Goal: Check status: Check status

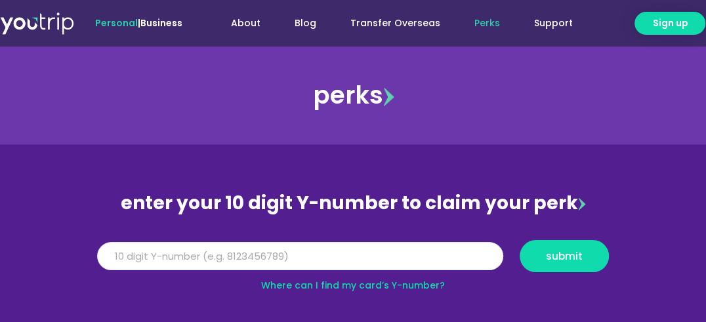
click at [282, 253] on input "Y Number" at bounding box center [300, 256] width 406 height 29
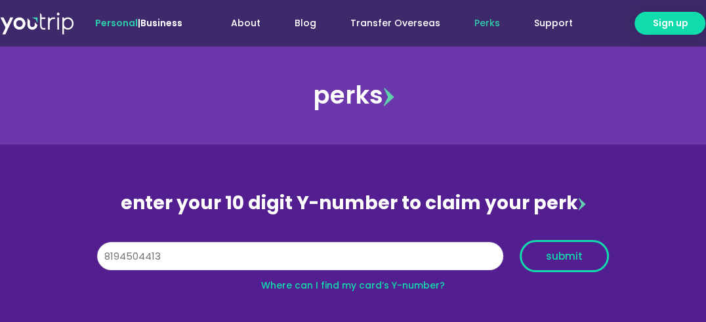
type input "8194504413"
click at [559, 256] on span "submit" at bounding box center [564, 256] width 37 height 10
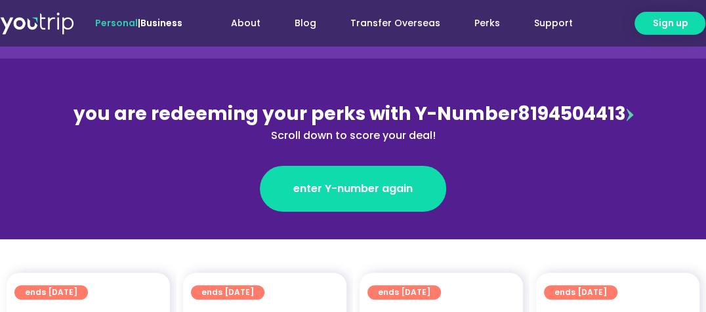
scroll to position [131, 0]
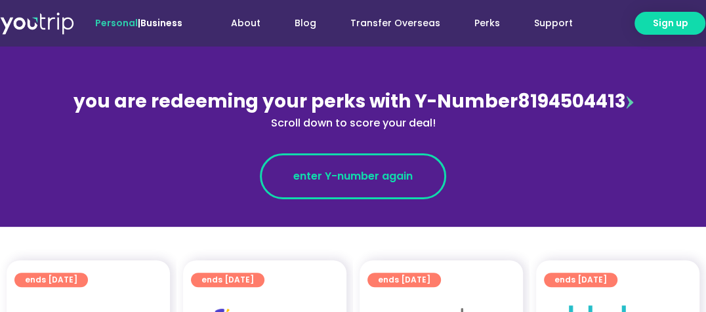
click at [387, 178] on span "enter Y-number again" at bounding box center [352, 177] width 119 height 16
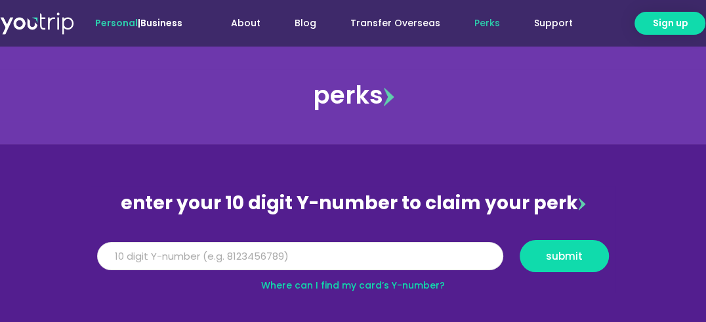
click at [240, 253] on input "Y Number" at bounding box center [300, 256] width 406 height 29
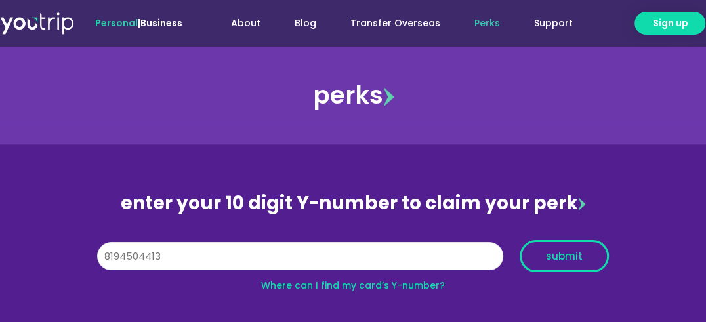
type input "8194504413"
click at [566, 251] on span "submit" at bounding box center [564, 256] width 37 height 10
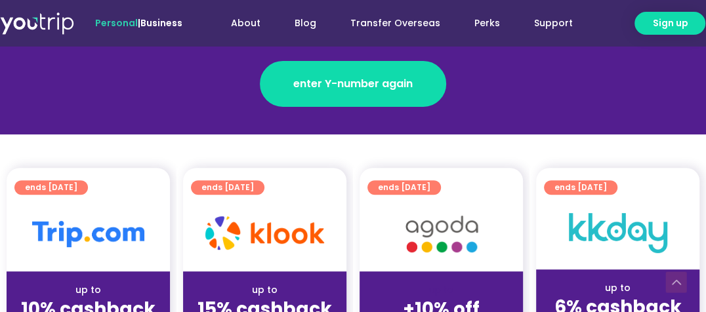
scroll to position [197, 0]
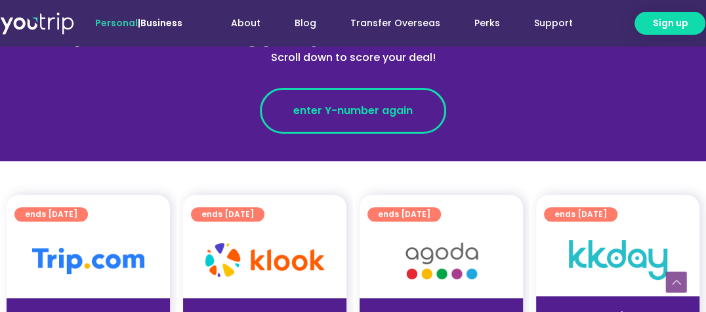
click at [333, 111] on span "enter Y-number again" at bounding box center [352, 111] width 119 height 16
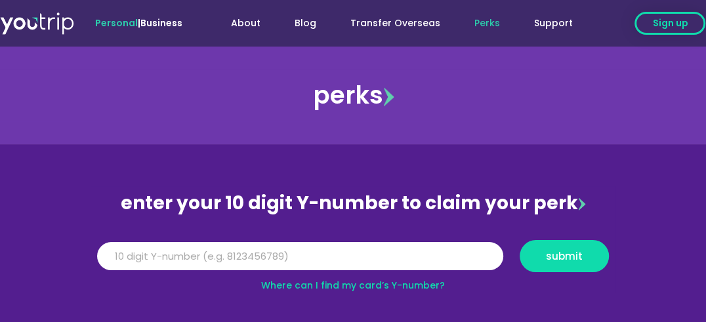
click at [667, 23] on span "Sign up" at bounding box center [669, 23] width 35 height 14
